Goal: Transaction & Acquisition: Purchase product/service

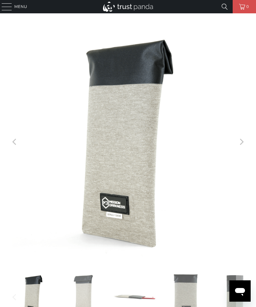
click at [222, 5] on link at bounding box center [224, 6] width 13 height 13
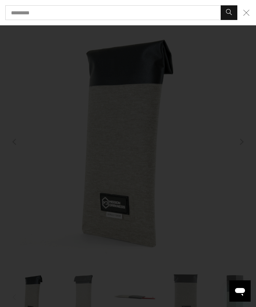
click at [190, 13] on input "Search..." at bounding box center [121, 12] width 232 height 15
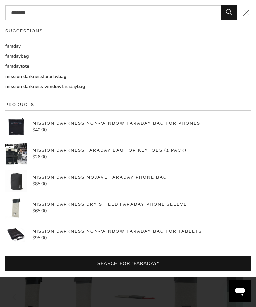
type input "*******"
click at [228, 13] on button "Search" at bounding box center [228, 12] width 17 height 15
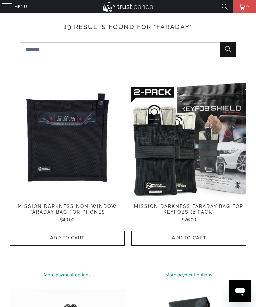
scroll to position [51, 0]
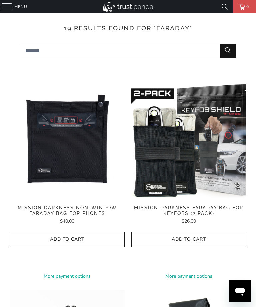
click at [185, 178] on img at bounding box center [188, 140] width 115 height 115
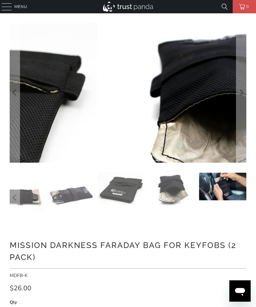
click at [217, 207] on div at bounding box center [128, 197] width 236 height 51
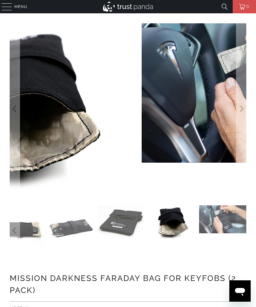
click at [172, 192] on div at bounding box center [128, 109] width 236 height 172
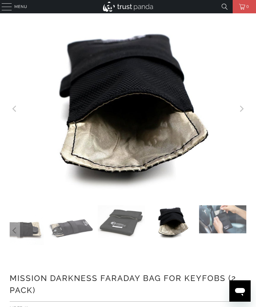
click at [127, 222] on img at bounding box center [121, 221] width 47 height 32
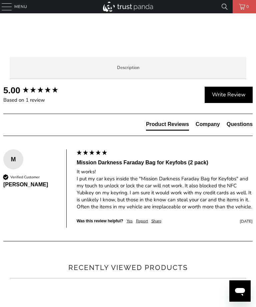
scroll to position [462, 0]
